Goal: Task Accomplishment & Management: Manage account settings

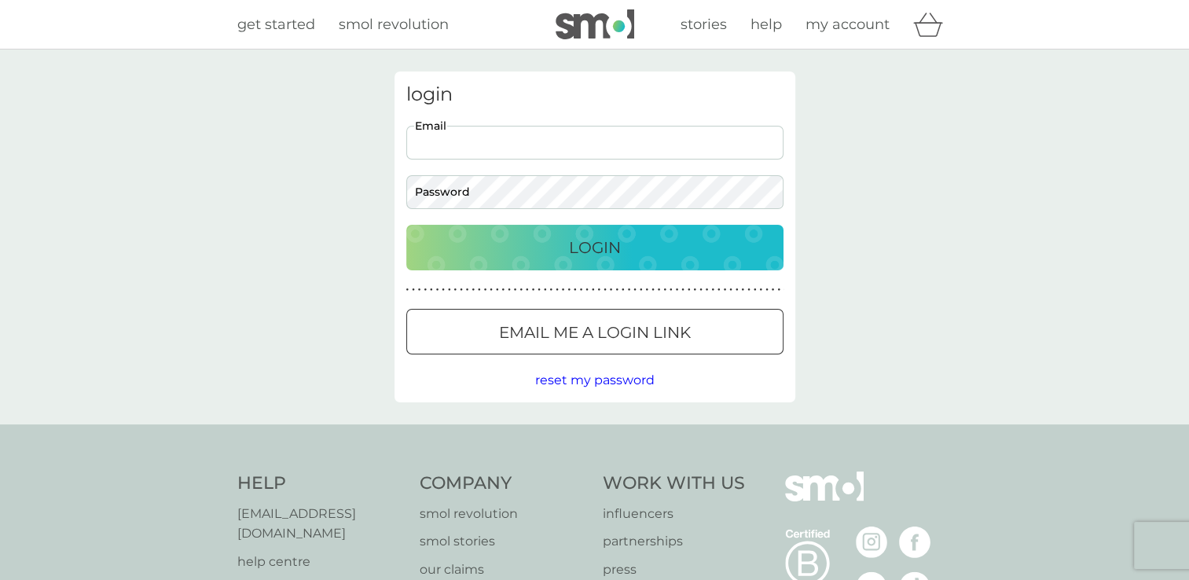
click at [450, 141] on input "Email" at bounding box center [594, 143] width 377 height 34
type input "[EMAIL_ADDRESS][DOMAIN_NAME]"
click at [836, 24] on span "my account" at bounding box center [848, 24] width 84 height 17
click at [585, 385] on span "reset my password" at bounding box center [594, 380] width 119 height 15
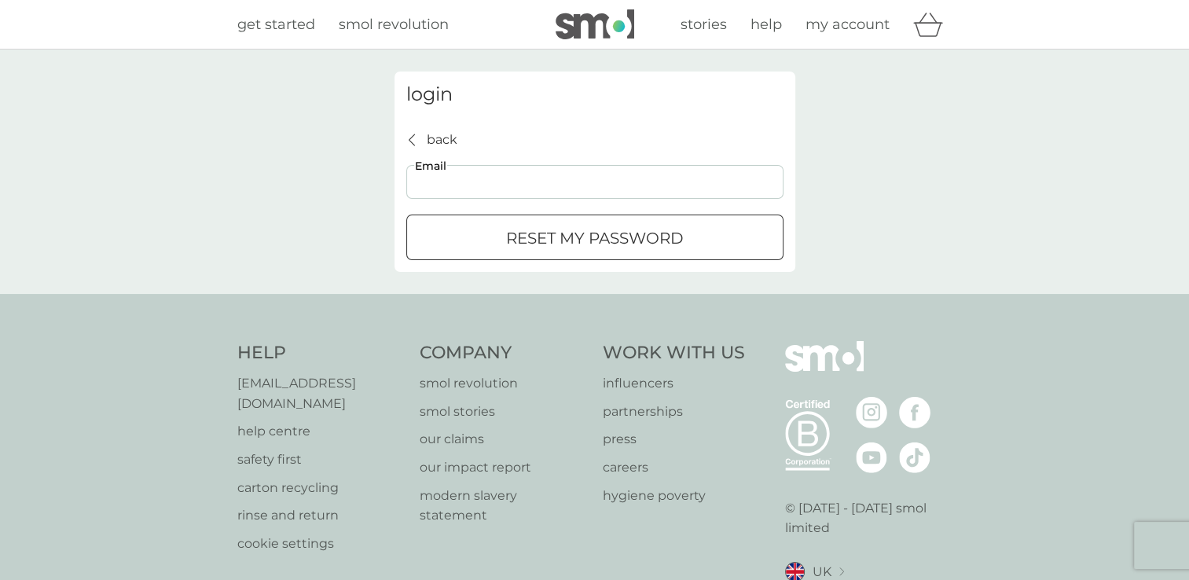
click at [443, 188] on input "Email" at bounding box center [594, 182] width 377 height 34
type input "[EMAIL_ADDRESS][DOMAIN_NAME]"
click at [596, 244] on div "submit" at bounding box center [595, 238] width 57 height 17
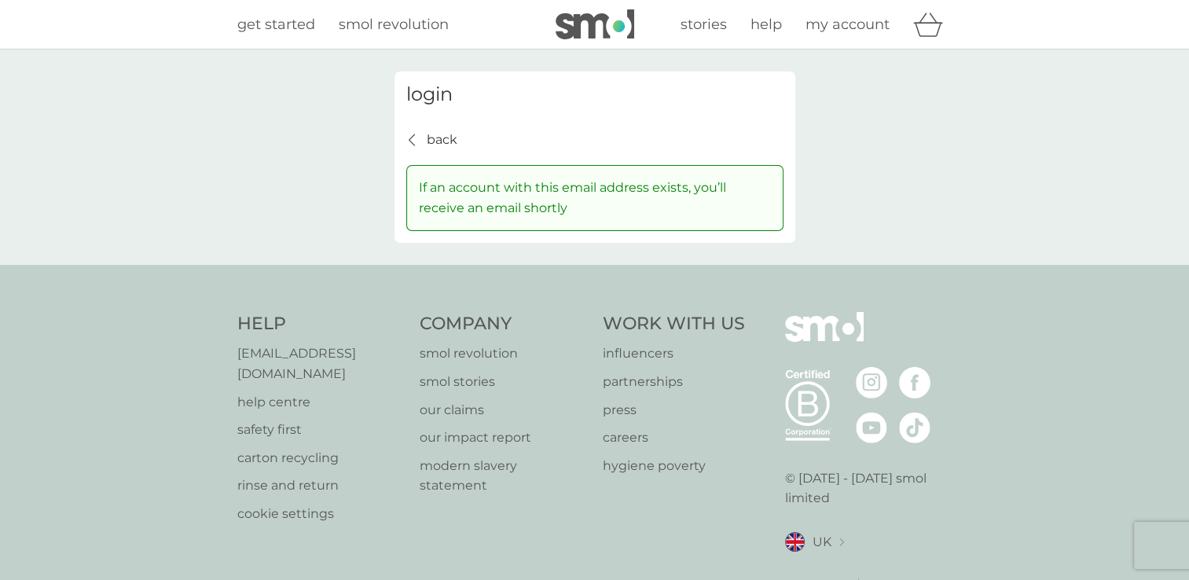
click at [408, 146] on div "back back" at bounding box center [431, 140] width 51 height 20
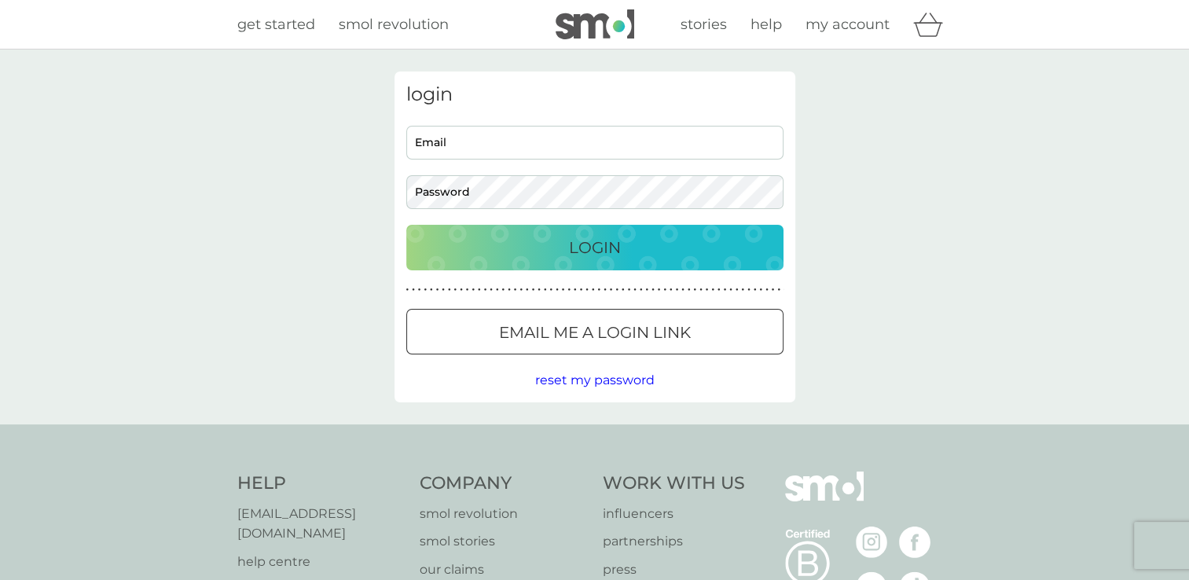
click at [412, 145] on input "Email" at bounding box center [594, 143] width 377 height 34
type input "[EMAIL_ADDRESS][DOMAIN_NAME]"
click at [554, 335] on p "Email me a login link" at bounding box center [595, 332] width 192 height 25
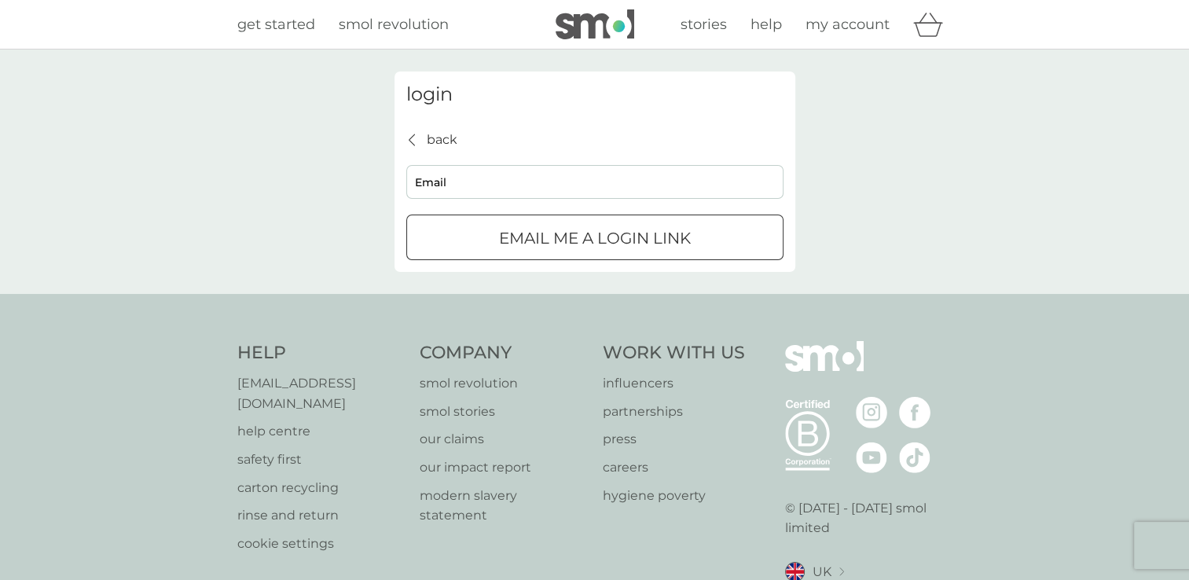
click at [597, 241] on div "submit" at bounding box center [595, 238] width 57 height 17
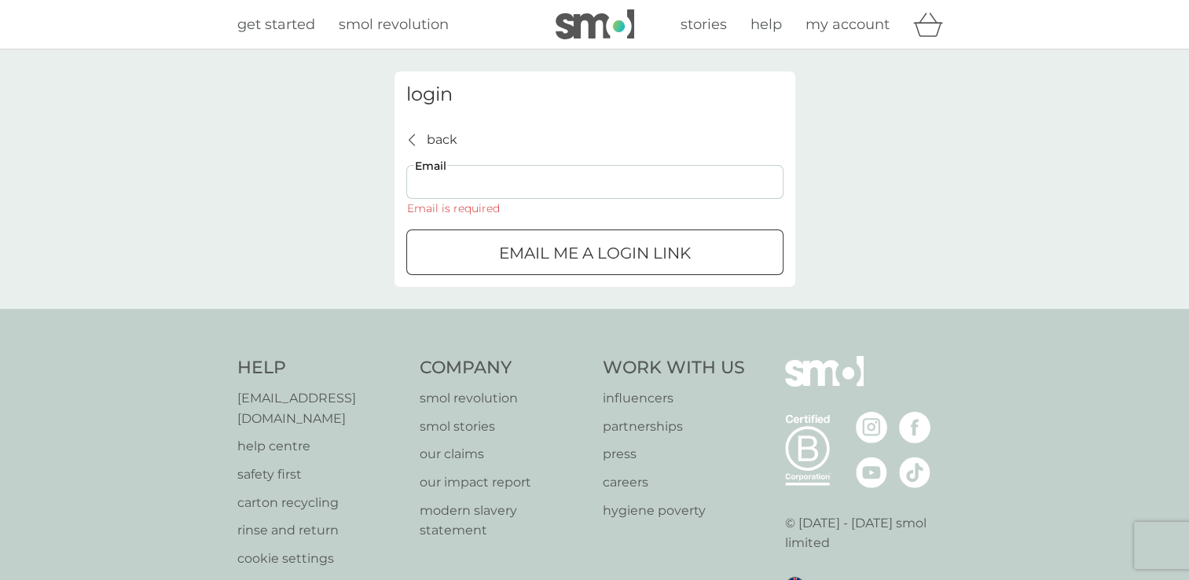
drag, startPoint x: 423, startPoint y: 192, endPoint x: 422, endPoint y: 182, distance: 10.2
click at [422, 182] on input "Email" at bounding box center [594, 182] width 377 height 34
type input "blray2c@gmail.com"
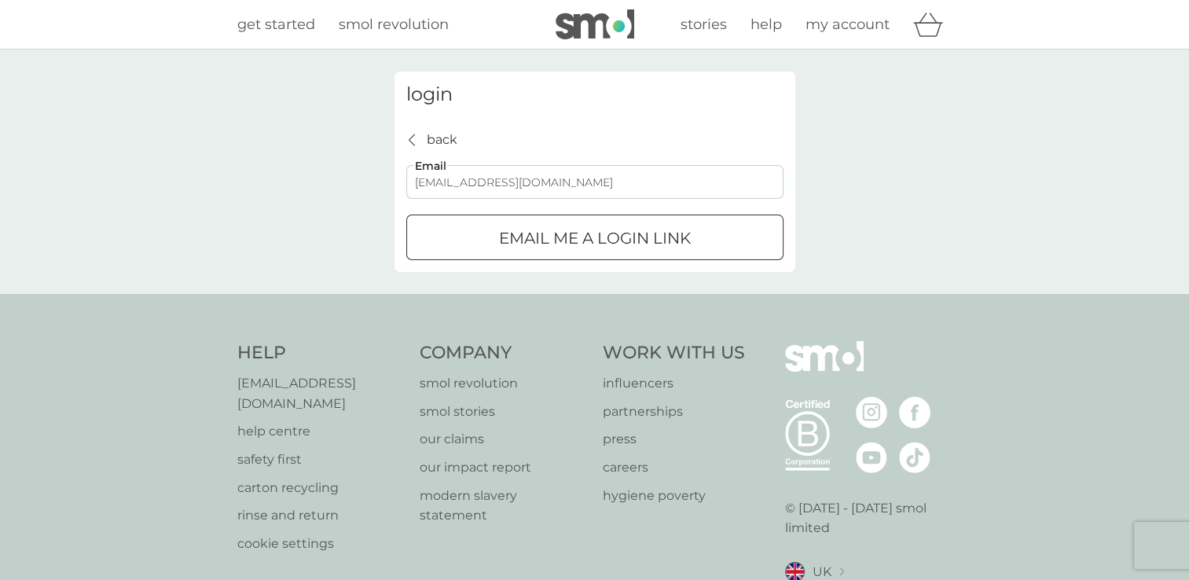
click at [586, 246] on div "submit" at bounding box center [595, 238] width 57 height 17
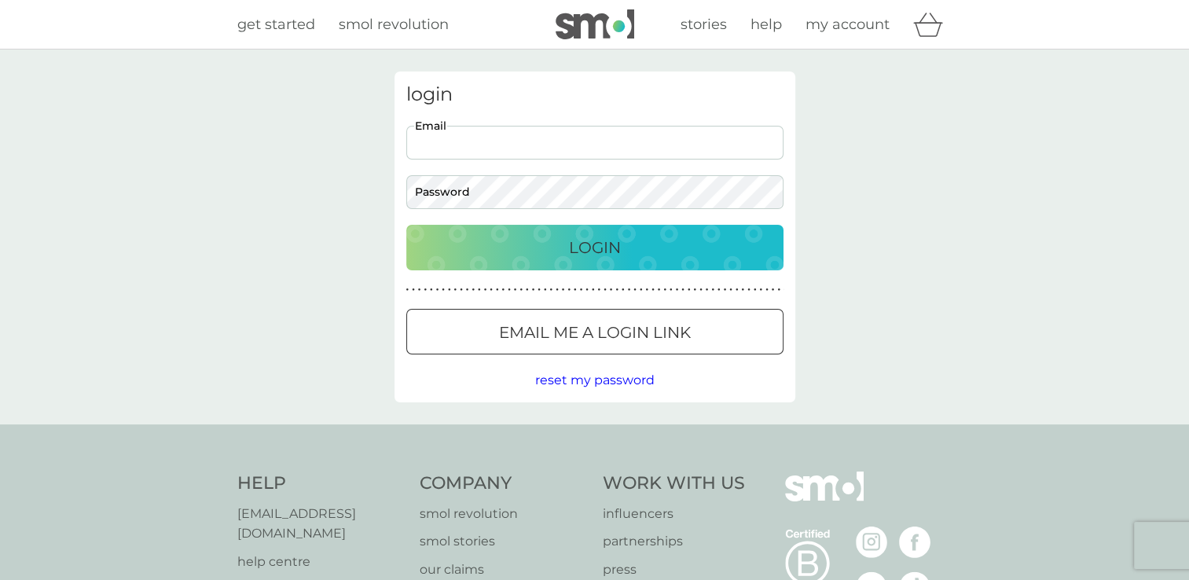
click at [441, 134] on input "Email" at bounding box center [594, 143] width 377 height 34
type input "blray2c@gmail.com"
click at [586, 248] on p "Login" at bounding box center [595, 247] width 52 height 25
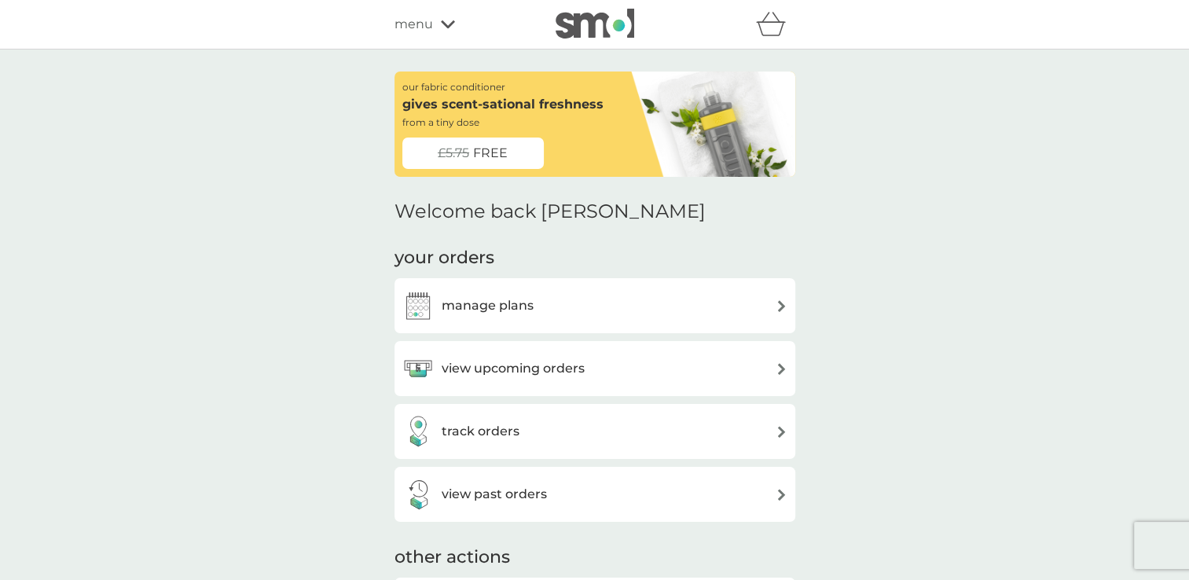
click at [720, 322] on div "manage plans" at bounding box center [595, 305] width 401 height 55
click at [779, 303] on img at bounding box center [782, 306] width 12 height 12
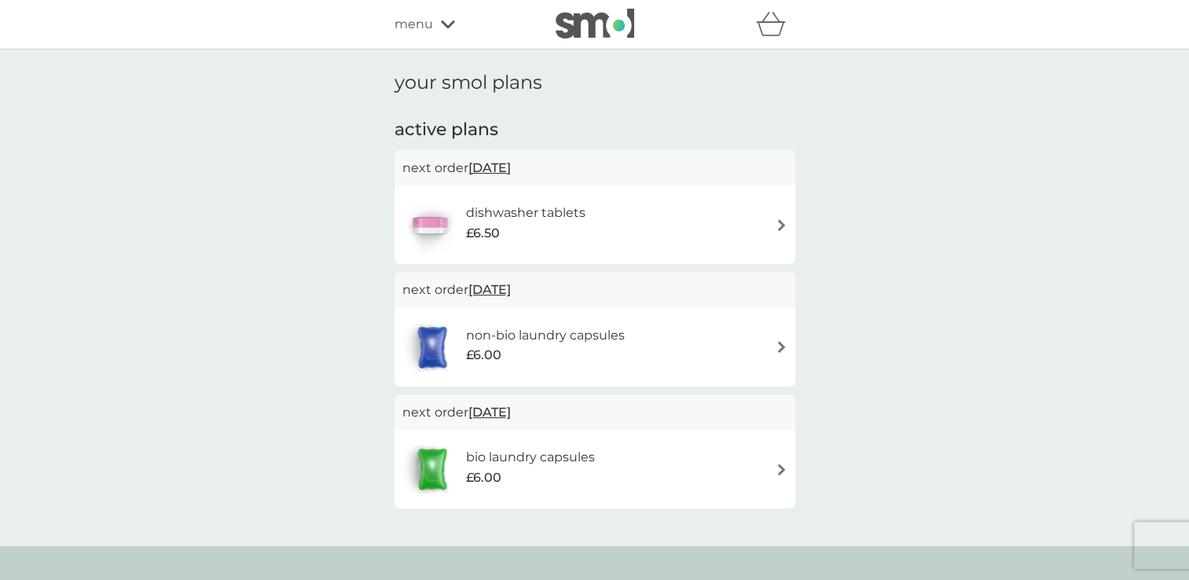
click at [776, 222] on img at bounding box center [782, 225] width 12 height 12
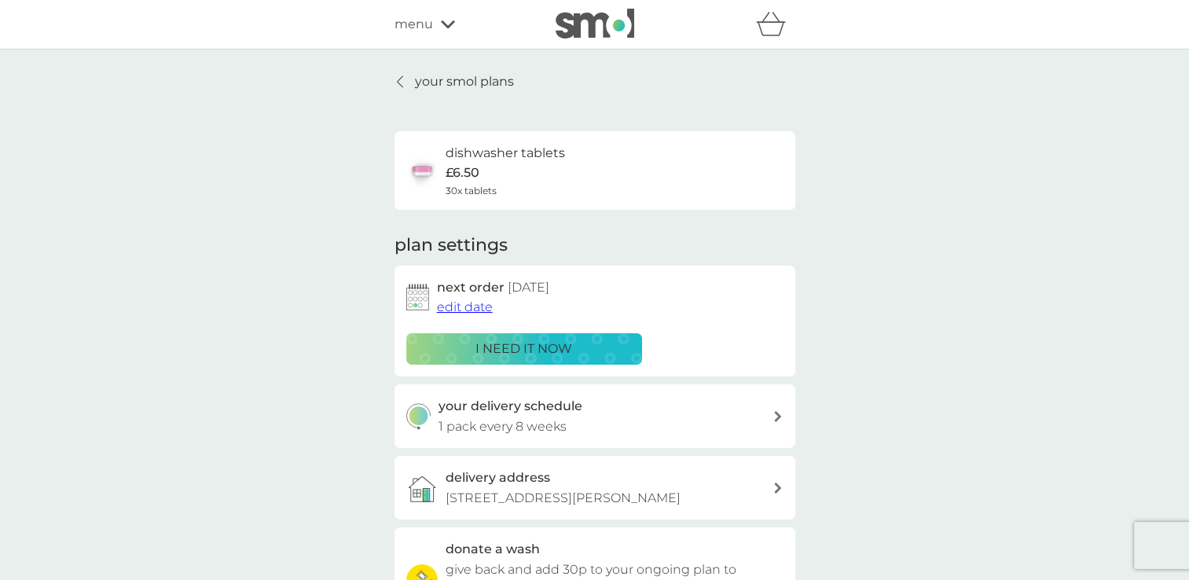
click at [471, 307] on span "edit date" at bounding box center [465, 306] width 56 height 15
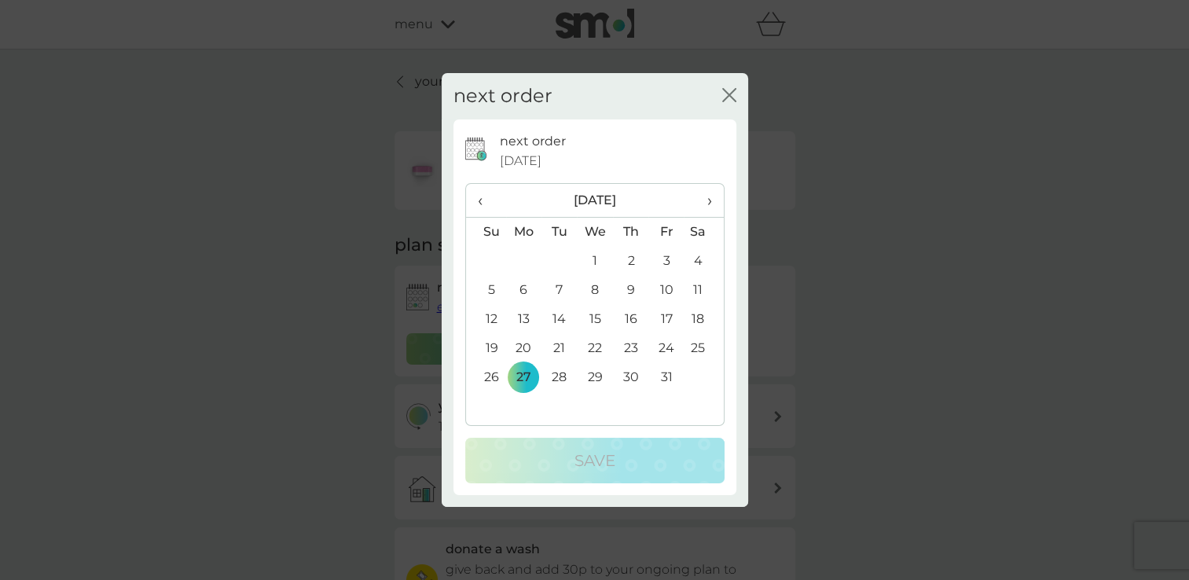
click at [711, 200] on span "›" at bounding box center [704, 200] width 16 height 33
click at [524, 259] on td "1" at bounding box center [524, 261] width 36 height 29
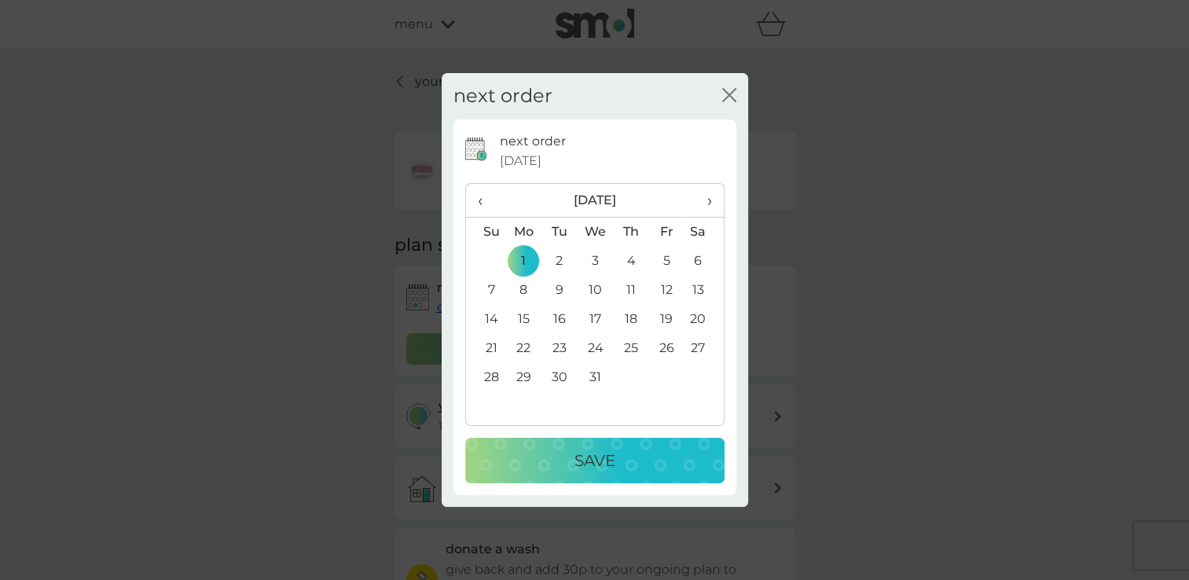
click at [575, 454] on p "Save" at bounding box center [595, 460] width 41 height 25
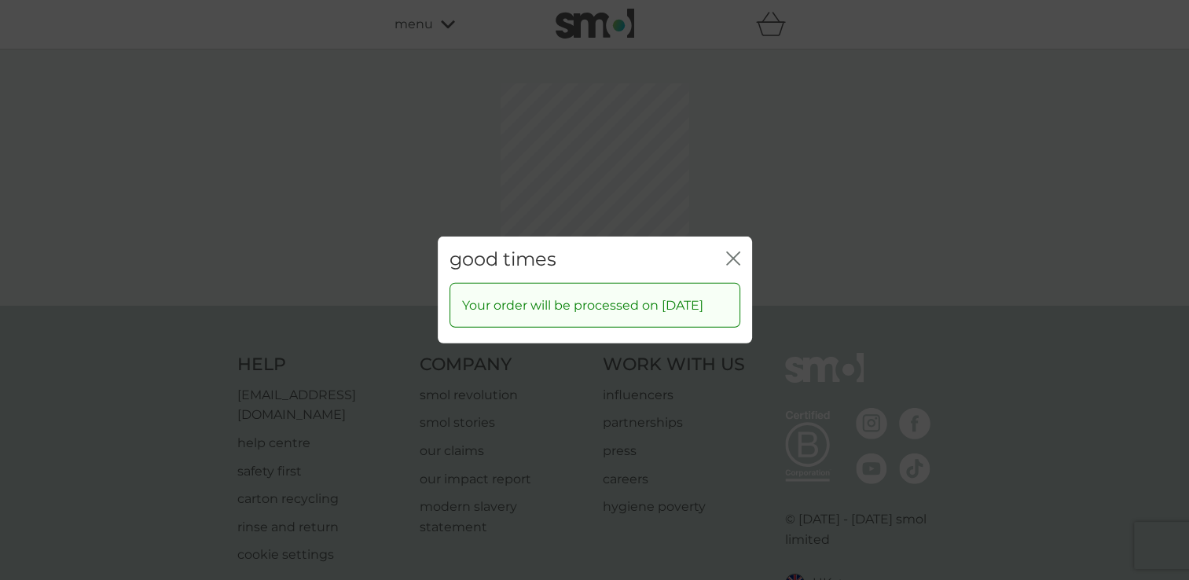
click at [732, 183] on div "good times close Your order will be processed on [DATE]" at bounding box center [594, 290] width 1189 height 580
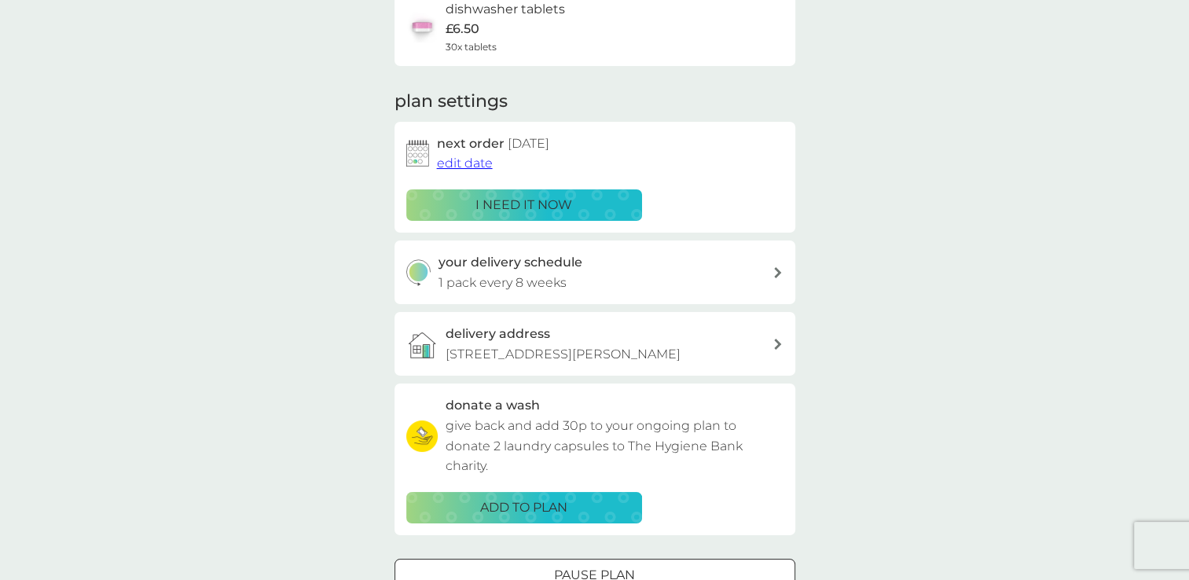
scroll to position [157, 0]
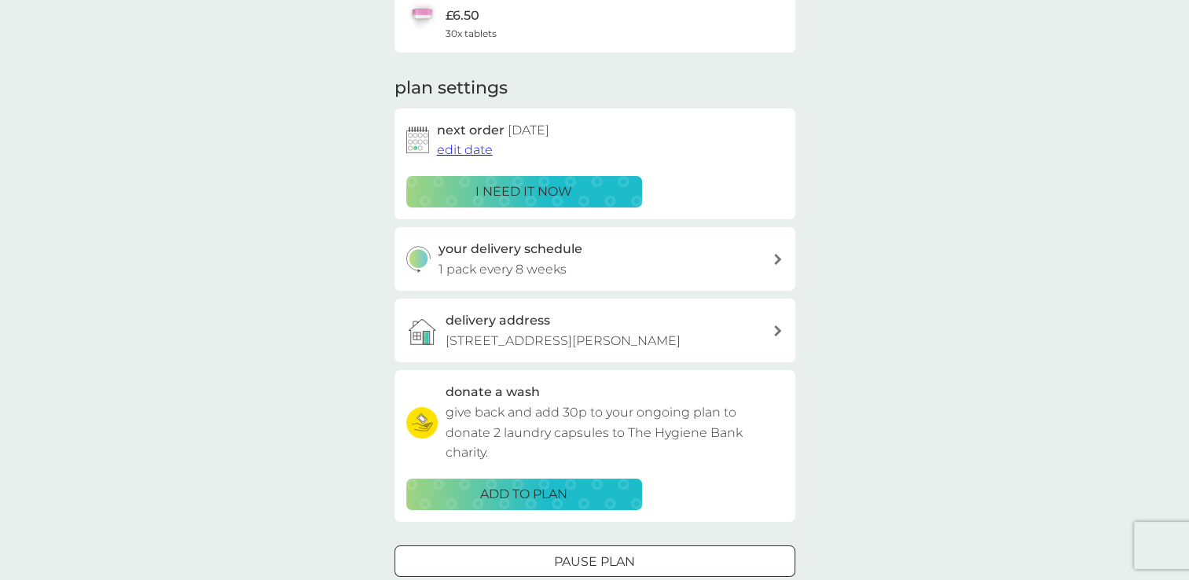
click at [776, 255] on icon at bounding box center [777, 259] width 7 height 11
select select "56"
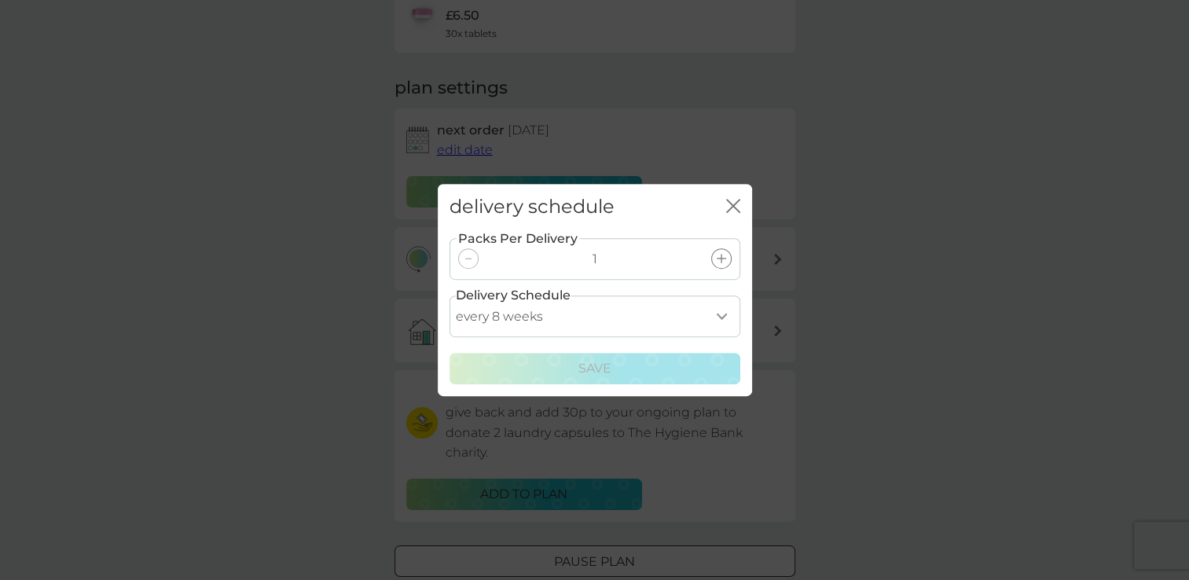
click at [736, 205] on icon "close" at bounding box center [733, 206] width 14 height 14
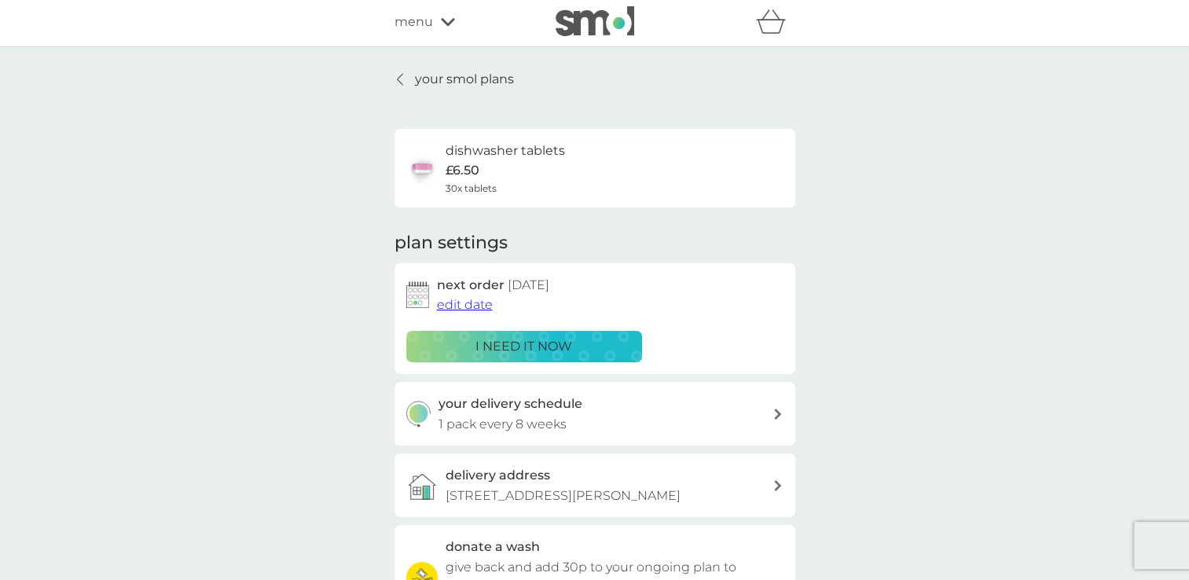
scroll to position [0, 0]
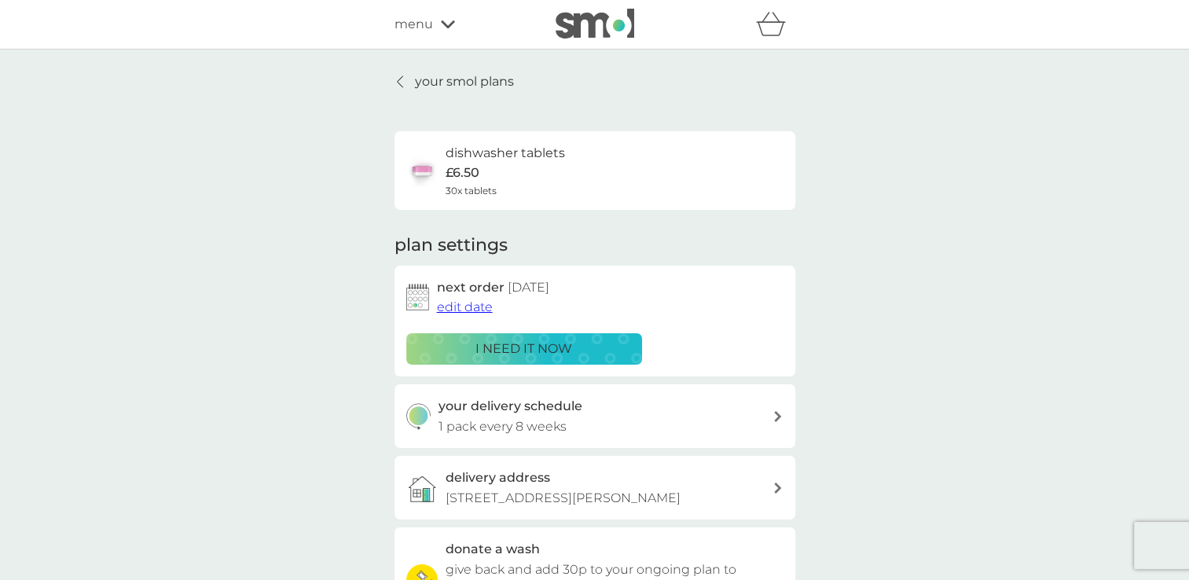
click at [410, 79] on link "your smol plans" at bounding box center [454, 82] width 119 height 20
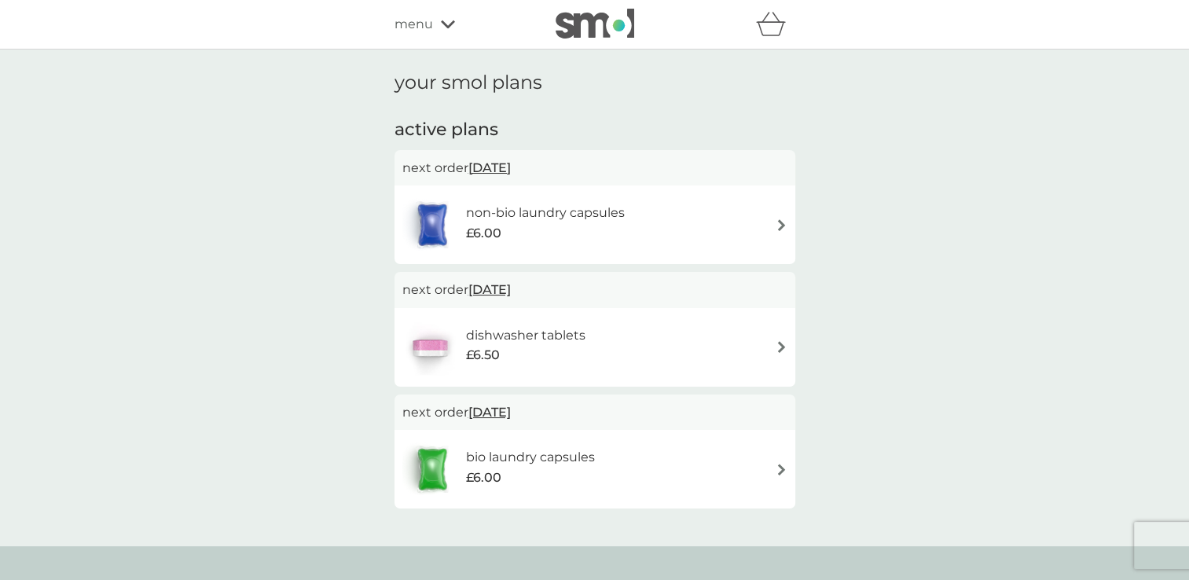
click at [569, 213] on h6 "non-bio laundry capsules" at bounding box center [545, 213] width 159 height 20
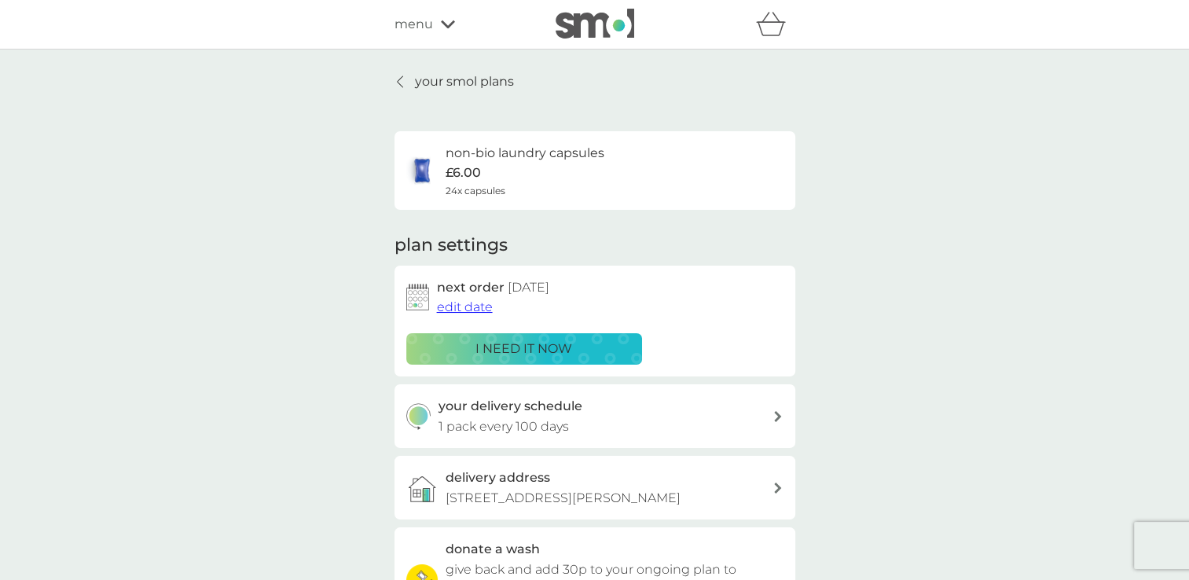
click at [474, 312] on span "edit date" at bounding box center [465, 306] width 56 height 15
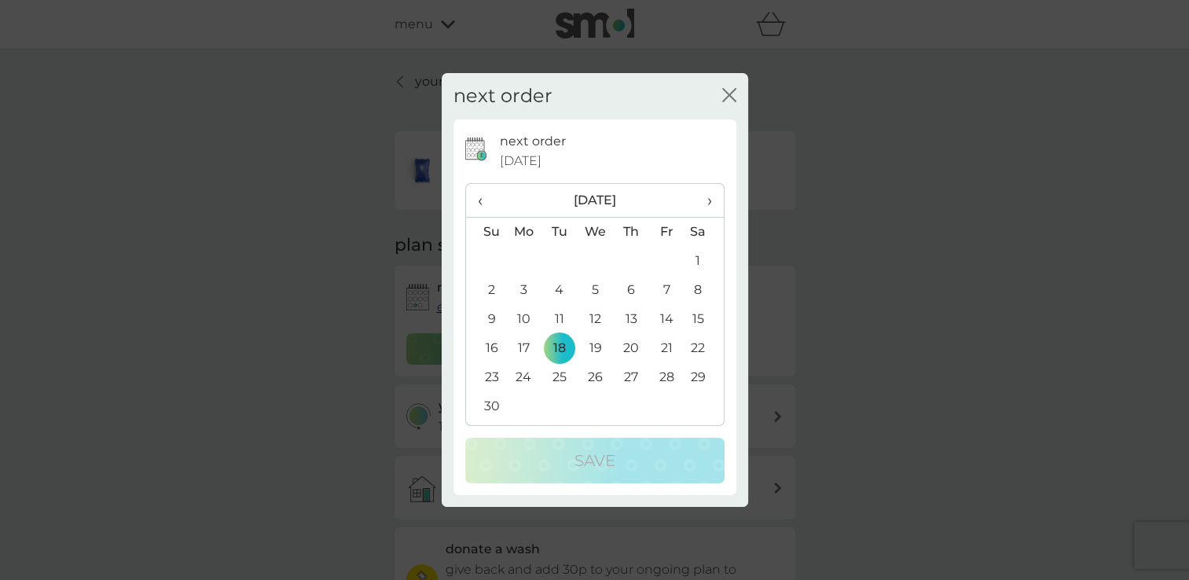
click at [711, 200] on th "›" at bounding box center [703, 201] width 39 height 34
click at [527, 258] on td "1" at bounding box center [524, 261] width 36 height 29
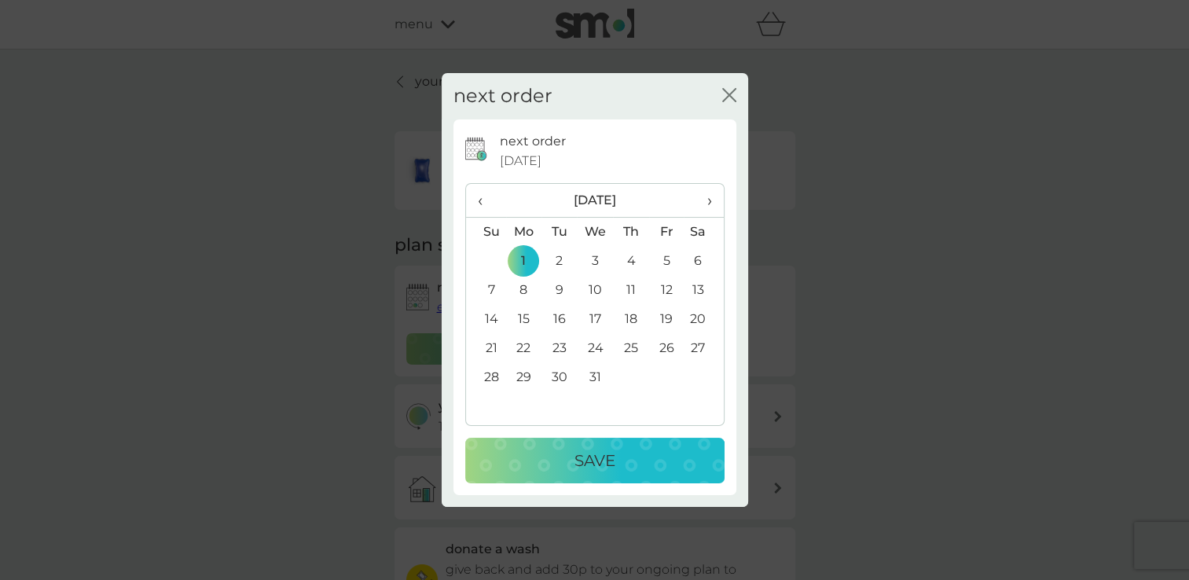
click at [599, 460] on p "Save" at bounding box center [595, 460] width 41 height 25
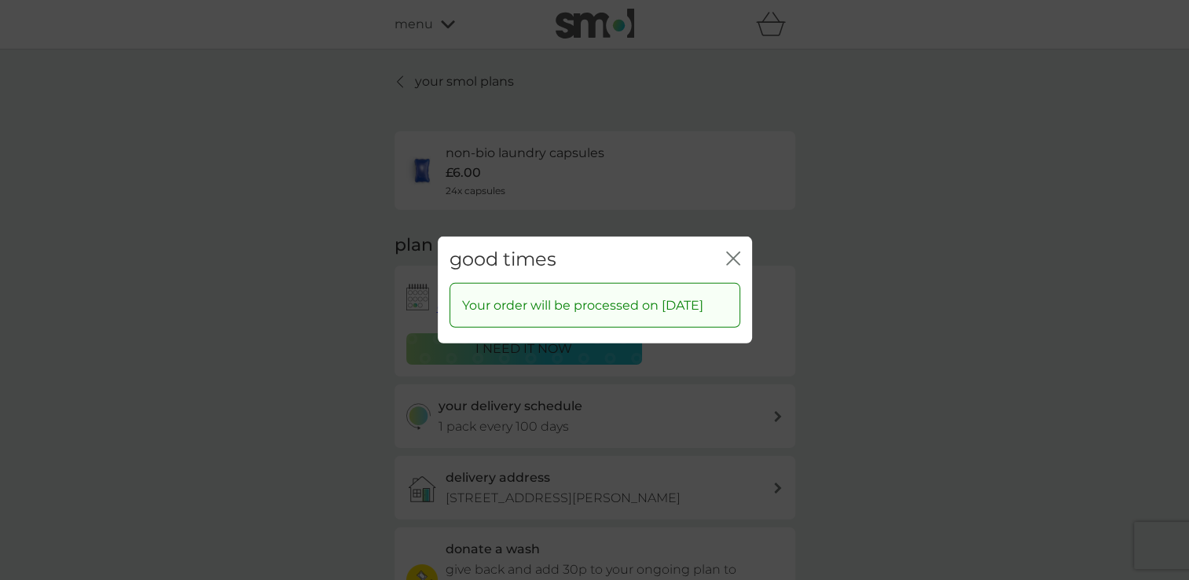
click at [740, 242] on div "good times close" at bounding box center [595, 260] width 314 height 46
click at [729, 252] on icon "close" at bounding box center [733, 259] width 14 height 14
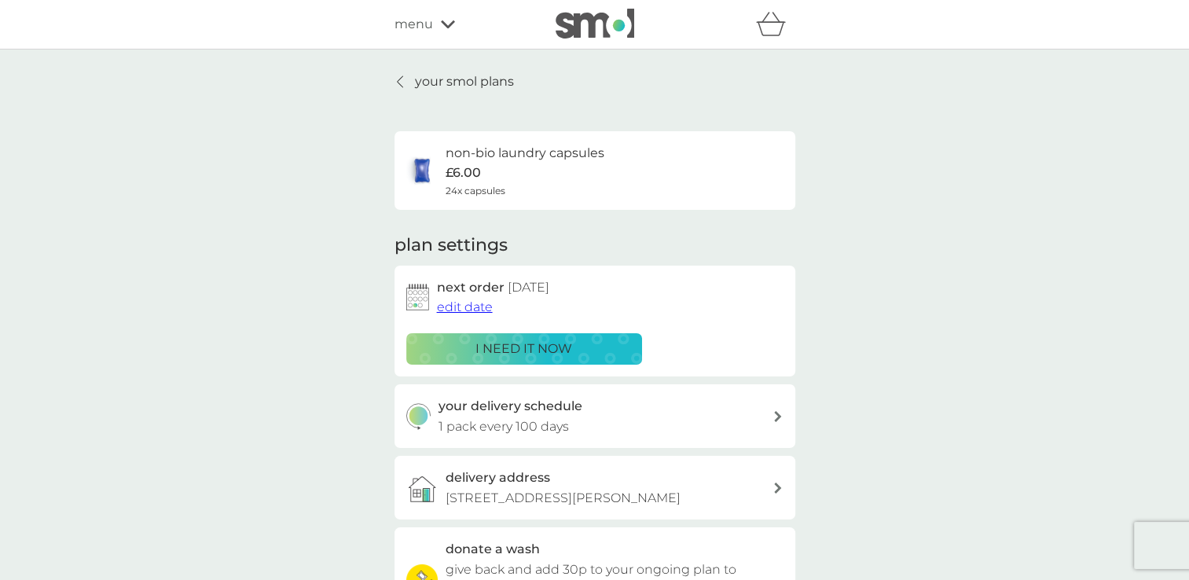
click at [416, 80] on p "your smol plans" at bounding box center [464, 82] width 99 height 20
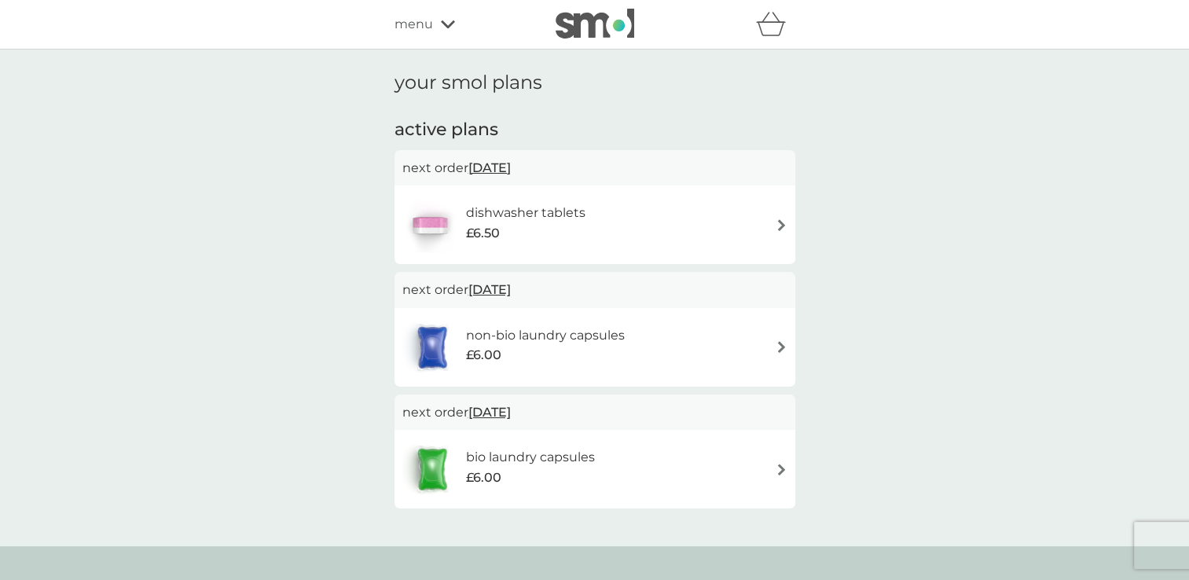
click at [479, 410] on span "[DATE]" at bounding box center [489, 412] width 42 height 31
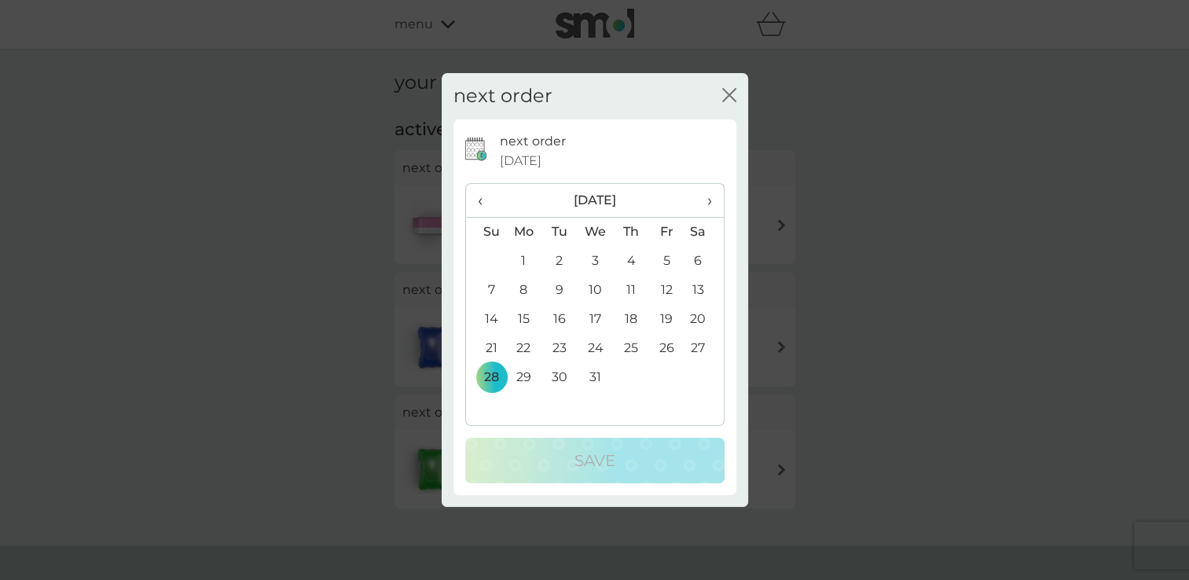
click at [480, 200] on span "‹" at bounding box center [486, 200] width 17 height 33
click at [490, 344] on td "21" at bounding box center [486, 348] width 40 height 29
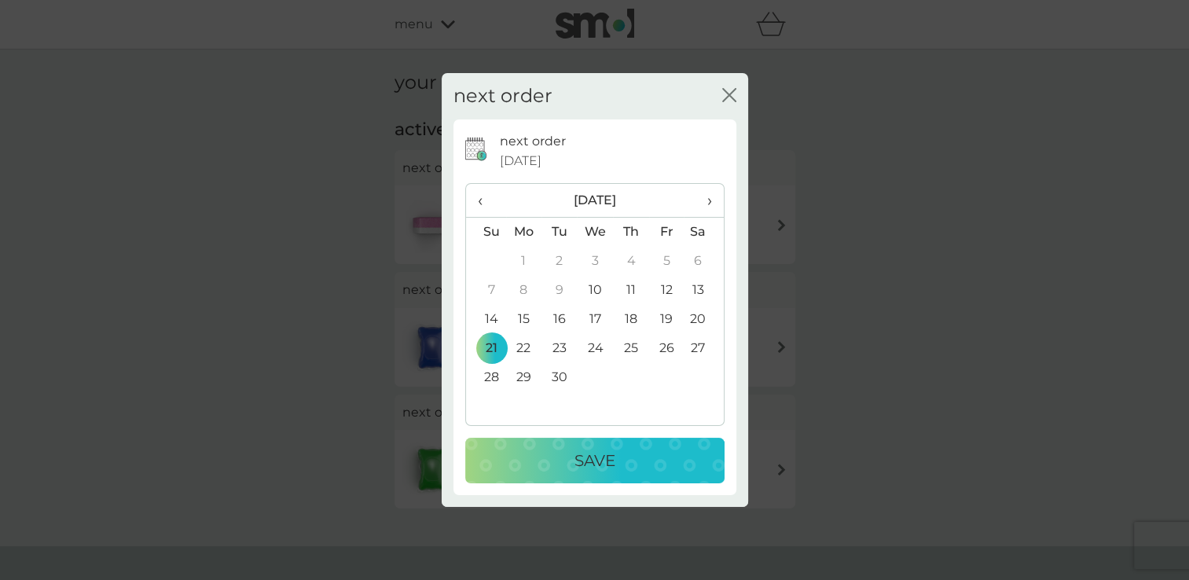
click at [585, 461] on p "Save" at bounding box center [595, 460] width 41 height 25
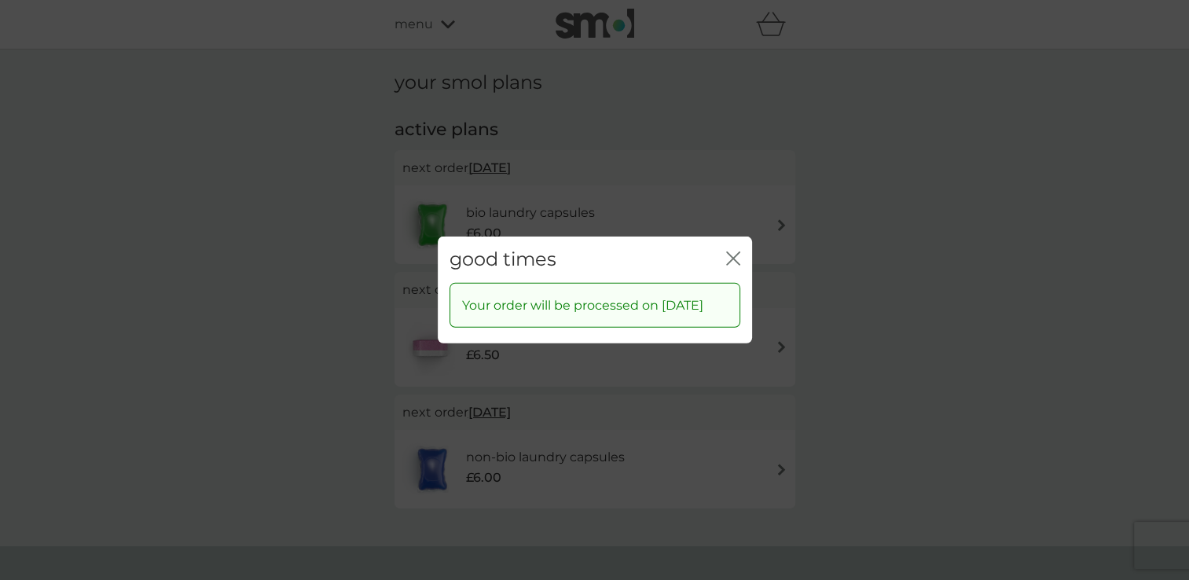
click at [729, 252] on icon "close" at bounding box center [730, 258] width 6 height 13
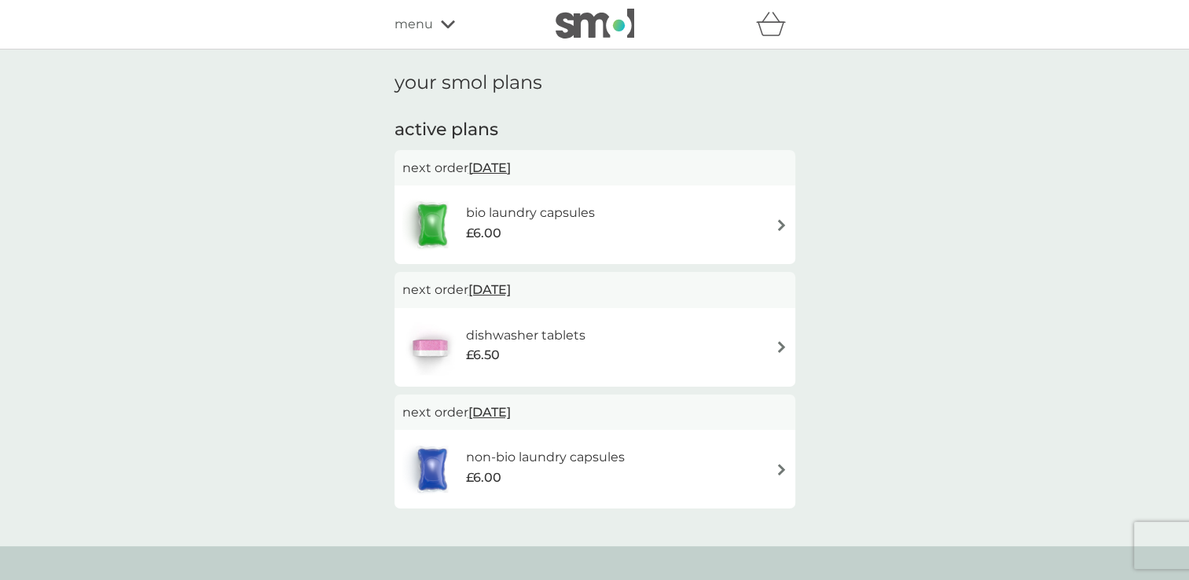
click at [443, 26] on icon at bounding box center [448, 24] width 14 height 9
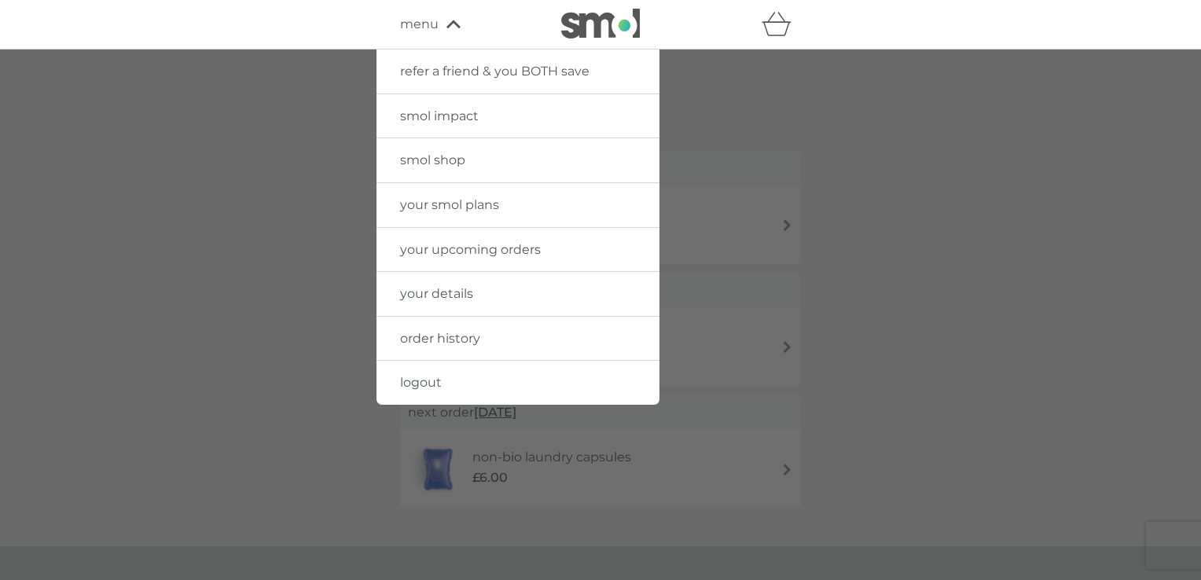
click at [427, 385] on span "logout" at bounding box center [421, 382] width 42 height 15
